Goal: Information Seeking & Learning: Learn about a topic

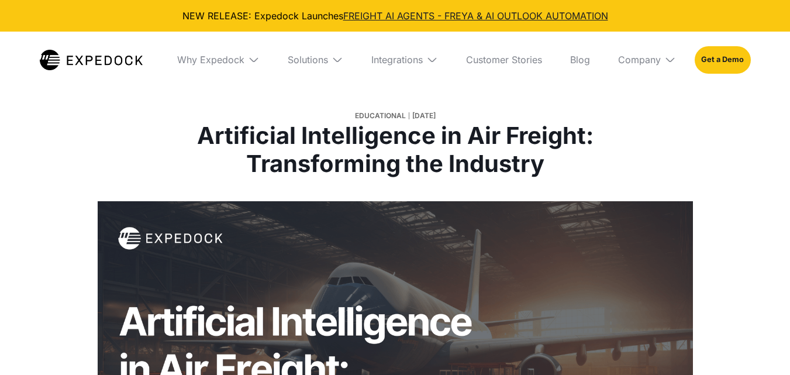
select select
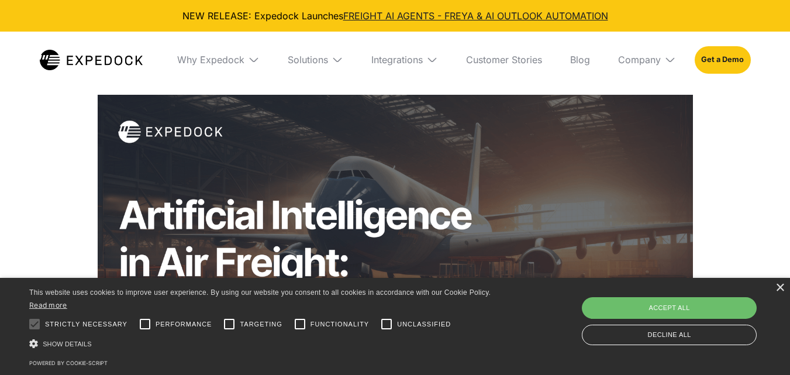
scroll to position [117, 0]
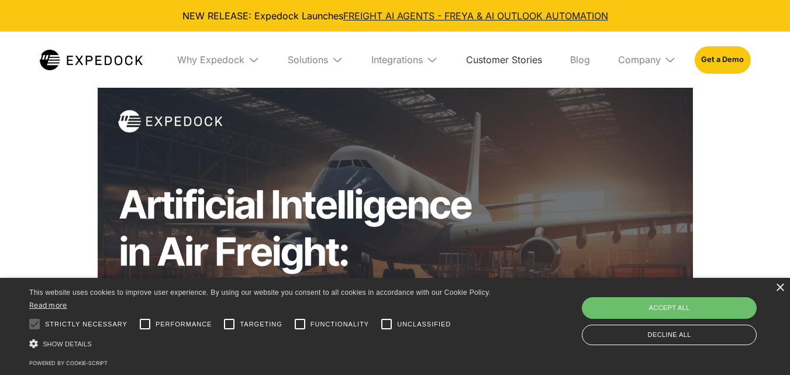
click at [463, 67] on link "Customer Stories" at bounding box center [503, 60] width 95 height 56
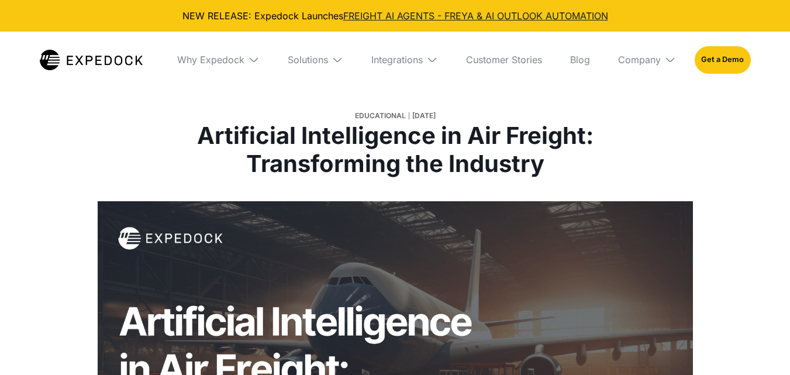
select select
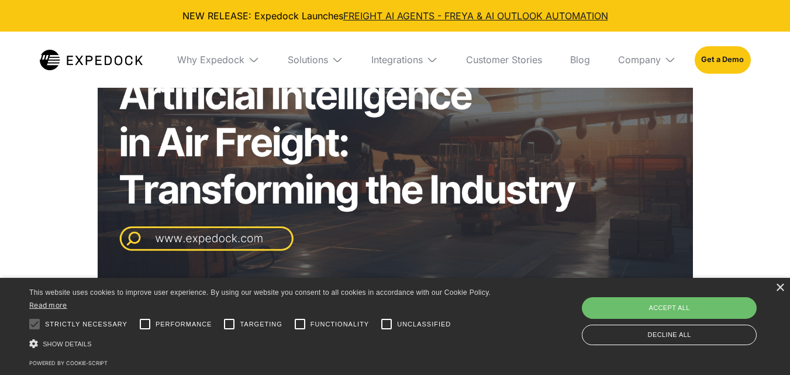
scroll to position [233, 0]
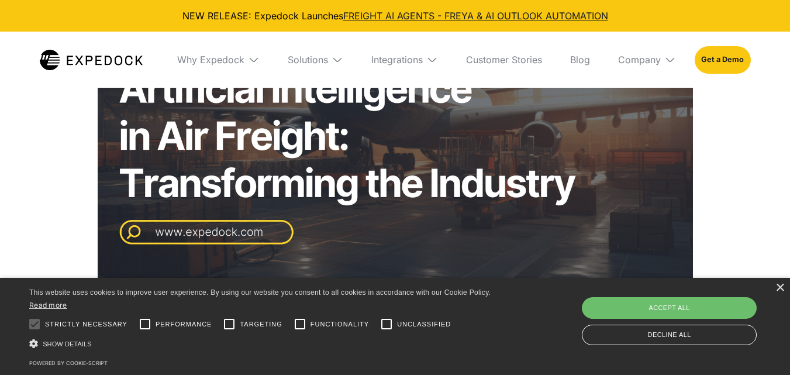
click at [70, 192] on div at bounding box center [395, 124] width 790 height 312
click at [0, 135] on div at bounding box center [395, 124] width 790 height 312
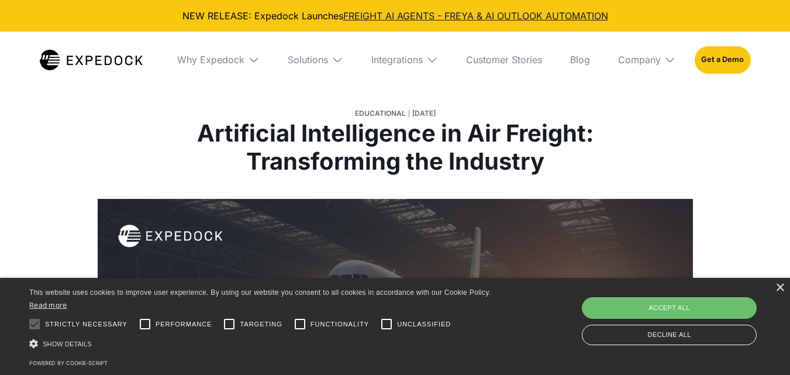
scroll to position [0, 0]
